Goal: Task Accomplishment & Management: Complete application form

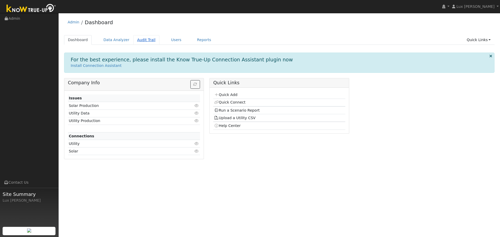
click at [135, 40] on link "Audit Trail" at bounding box center [146, 40] width 26 height 10
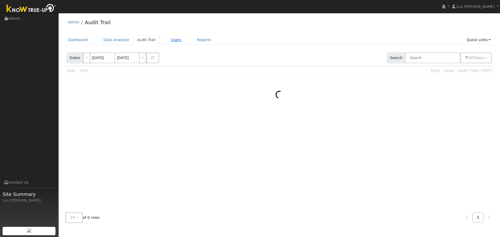
click at [170, 39] on link "Users" at bounding box center [176, 40] width 18 height 10
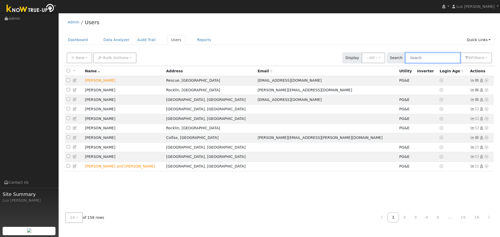
click at [430, 58] on input "text" at bounding box center [432, 58] width 55 height 11
type input "gack"
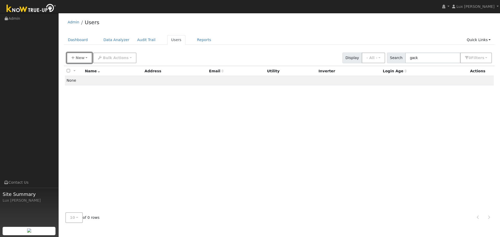
click at [84, 59] on button "New" at bounding box center [80, 58] width 26 height 11
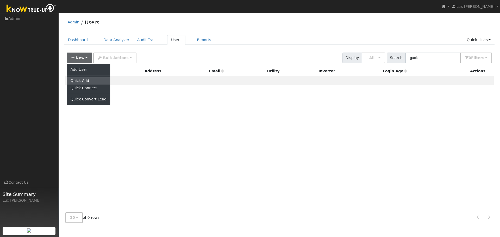
click at [89, 82] on link "Quick Add" at bounding box center [88, 80] width 43 height 7
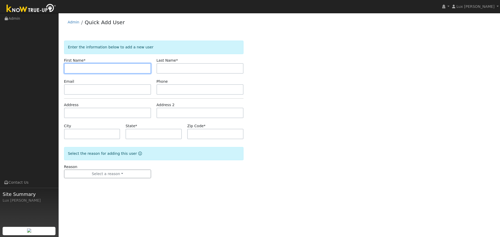
paste input "Christopher Gack"
drag, startPoint x: 107, startPoint y: 70, endPoint x: 90, endPoint y: 72, distance: 17.8
click at [90, 72] on input "Christopher Gack" at bounding box center [107, 68] width 87 height 10
type input "Christopher"
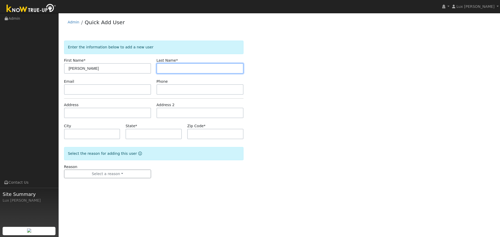
click at [189, 73] on input "text" at bounding box center [200, 68] width 87 height 10
paste input "Gack"
type input "Gack"
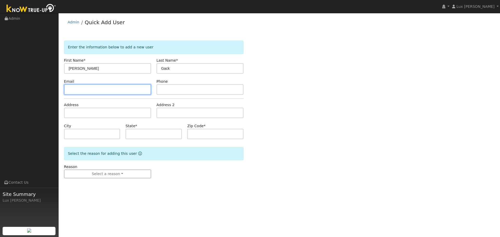
click at [120, 94] on input "text" at bounding box center [107, 89] width 87 height 10
paste input "5300 Humboldt Court Rocklin, CA 95765 USA"
type input "5300 Humboldt Court Rocklin, CA 95765 USA"
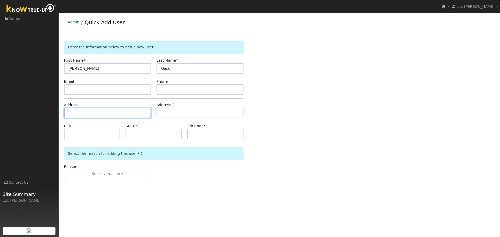
click at [99, 111] on input "text" at bounding box center [107, 113] width 87 height 10
paste input "5300 Humboldt Court Rocklin, CA 95765 USA"
type input "5300 Humboldt Court"
type input "Rocklin"
type input "CA"
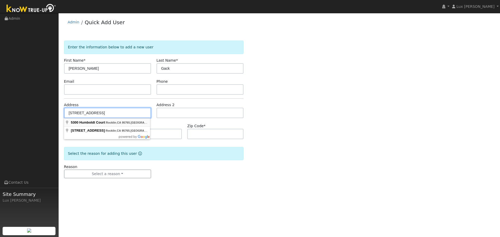
type input "95765"
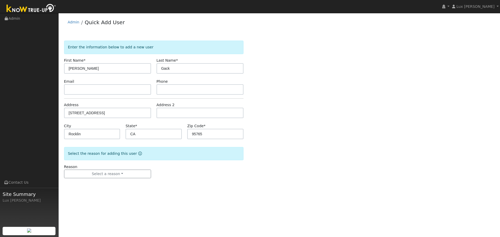
click at [104, 167] on div "Reason Select a reason New lead New customer adding solar New customer has solar" at bounding box center [107, 171] width 93 height 14
click at [106, 175] on button "Select a reason" at bounding box center [107, 174] width 87 height 9
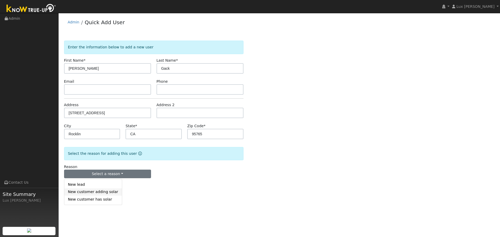
click at [100, 193] on link "New customer adding solar" at bounding box center [93, 192] width 58 height 7
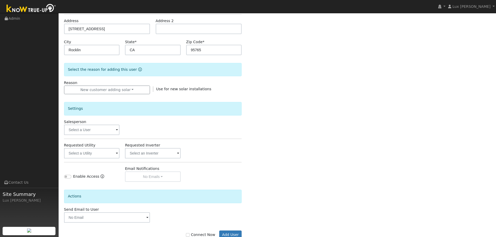
scroll to position [99, 0]
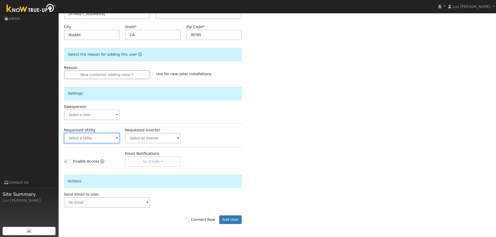
click at [95, 141] on input "text" at bounding box center [92, 138] width 56 height 10
click at [110, 135] on input "text" at bounding box center [92, 138] width 56 height 10
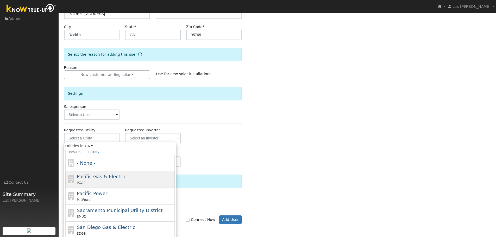
click at [96, 179] on span "Pacific Gas & Electric" at bounding box center [101, 176] width 49 height 5
type input "Pacific Gas & Electric"
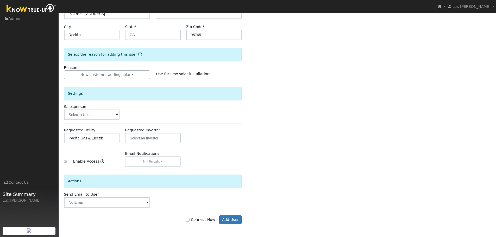
click at [199, 221] on label "Connect Now" at bounding box center [200, 219] width 29 height 5
click at [190, 221] on input "Connect Now" at bounding box center [188, 220] width 4 height 4
checkbox input "true"
click at [239, 220] on button "Add User" at bounding box center [230, 220] width 23 height 9
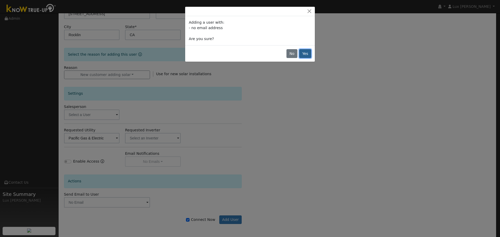
click at [311, 55] on button "Yes" at bounding box center [305, 53] width 12 height 9
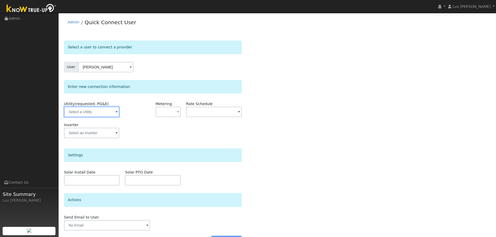
click at [85, 110] on input "text" at bounding box center [91, 112] width 55 height 10
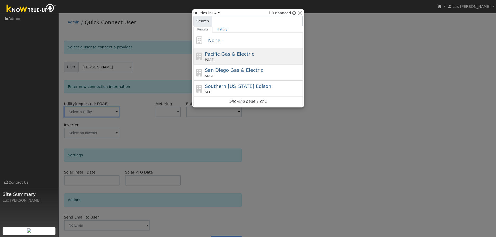
click at [247, 52] on span "Pacific Gas & Electric" at bounding box center [229, 53] width 49 height 5
type input "PG&E"
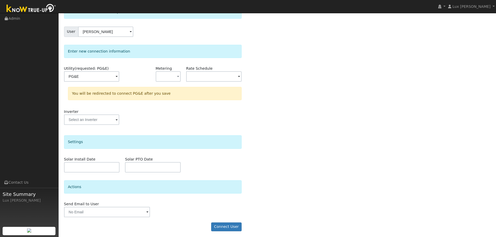
scroll to position [38, 0]
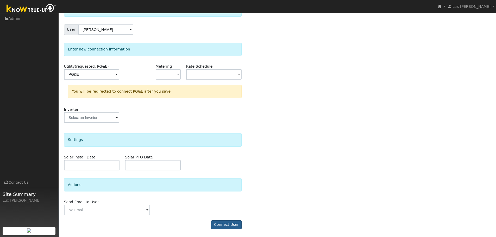
click at [225, 221] on form "Select a user to connect a provider User [PERSON_NAME] Account Default Account …" at bounding box center [153, 118] width 178 height 231
click at [233, 226] on button "Connect User" at bounding box center [226, 225] width 31 height 9
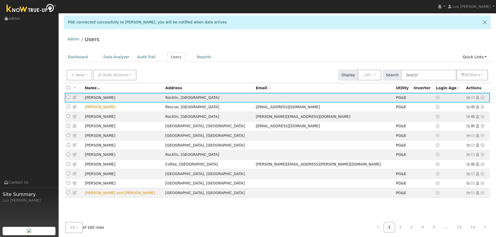
click at [483, 98] on icon at bounding box center [483, 98] width 5 height 4
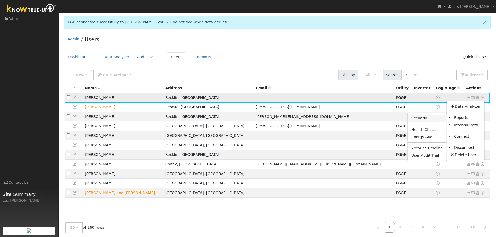
click at [429, 122] on link "Scenario" at bounding box center [427, 118] width 39 height 7
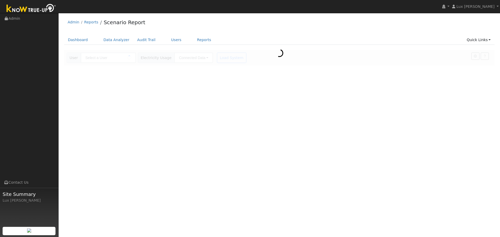
type input "[PERSON_NAME]"
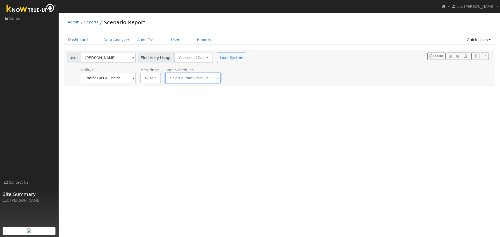
click at [136, 78] on input "text" at bounding box center [108, 78] width 55 height 10
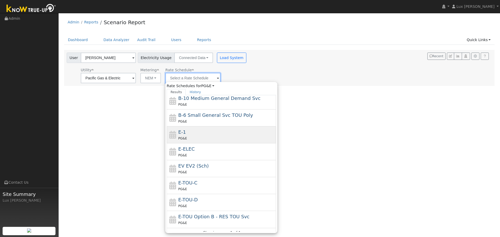
scroll to position [52, 0]
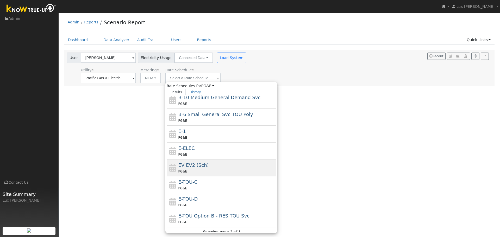
click at [220, 166] on div "EV EV2 (Sch) PG&E" at bounding box center [227, 168] width 97 height 13
type input "EV EV2 (Sch)"
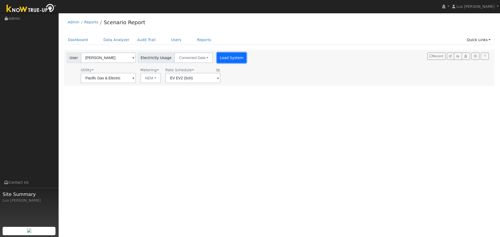
click at [221, 56] on button "Load System" at bounding box center [232, 58] width 30 height 10
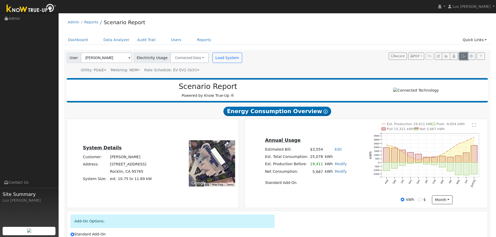
click at [465, 57] on icon "button" at bounding box center [464, 56] width 4 height 3
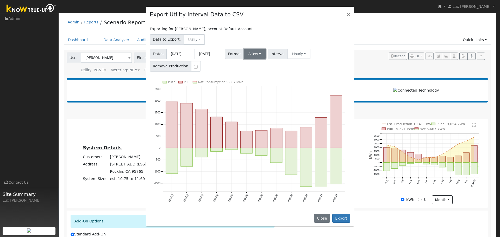
click at [251, 52] on button "Select" at bounding box center [255, 54] width 22 height 10
click at [257, 67] on link "Generic" at bounding box center [261, 65] width 37 height 7
click at [293, 55] on button "Hourly" at bounding box center [301, 54] width 23 height 10
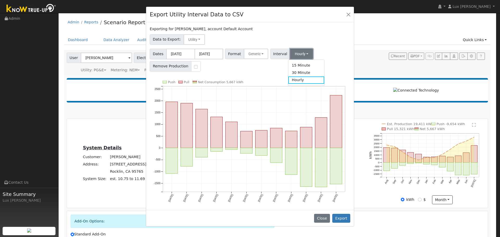
click at [295, 55] on button "Hourly" at bounding box center [301, 54] width 23 height 10
click at [346, 219] on button "Export" at bounding box center [342, 218] width 18 height 9
